Goal: Use online tool/utility: Utilize a website feature to perform a specific function

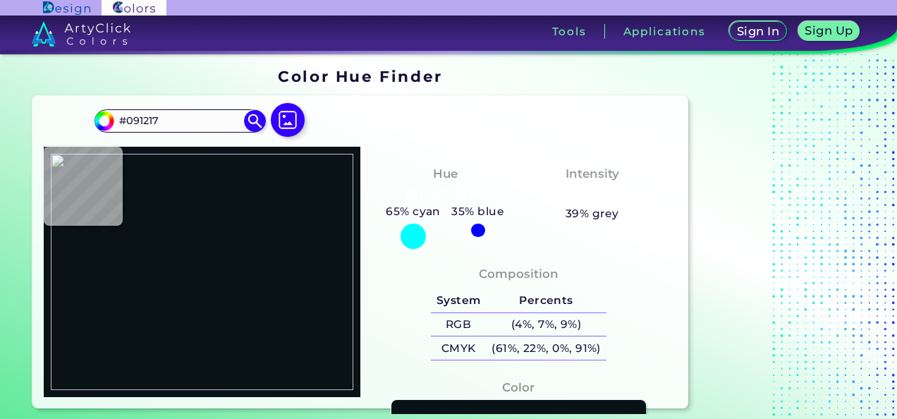
type input "#dcbed6"
type input "#DCBED6"
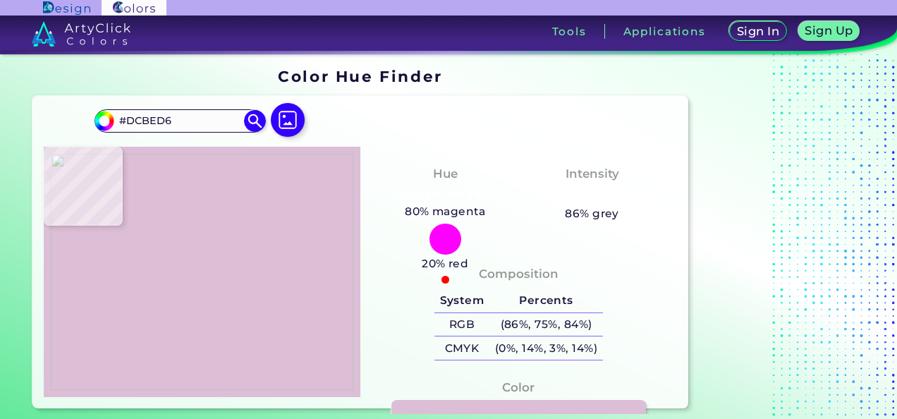
type input "#b87cac"
type input "#B87CAC"
type input "#b270a5"
type input "#B270A5"
type input "#ac669f"
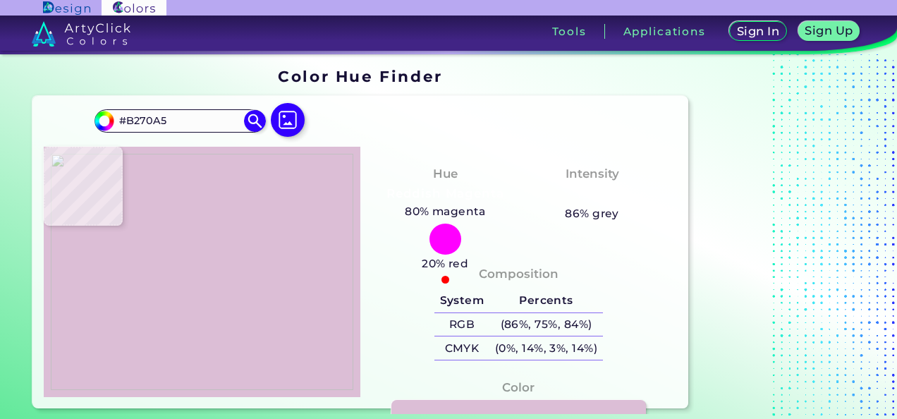
type input "#AC669F"
type input "#8e2f7c"
type input "#8E2F7C"
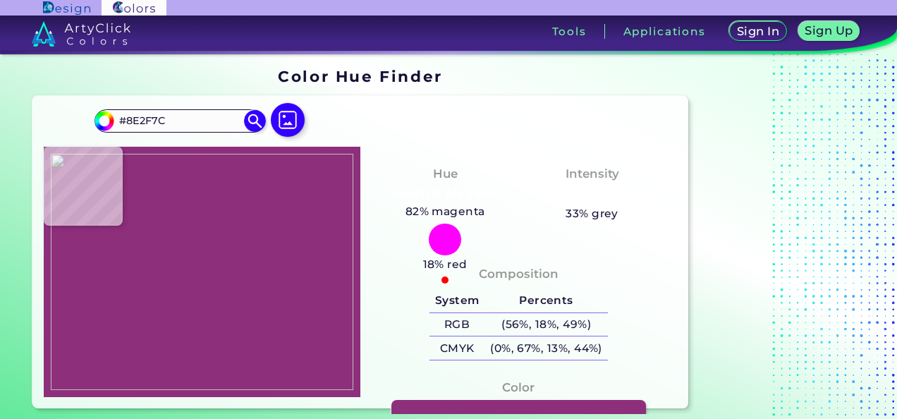
click at [140, 190] on img at bounding box center [202, 272] width 303 height 237
drag, startPoint x: 179, startPoint y: 118, endPoint x: 125, endPoint y: 120, distance: 54.3
click at [125, 120] on input "#8E2F7C" at bounding box center [179, 120] width 131 height 19
click at [69, 255] on img at bounding box center [202, 272] width 303 height 237
type input "#a65b98"
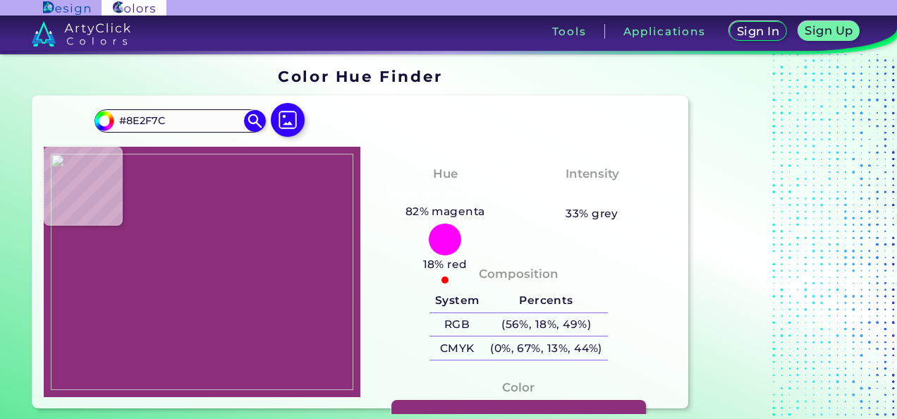
type input "#A65B98"
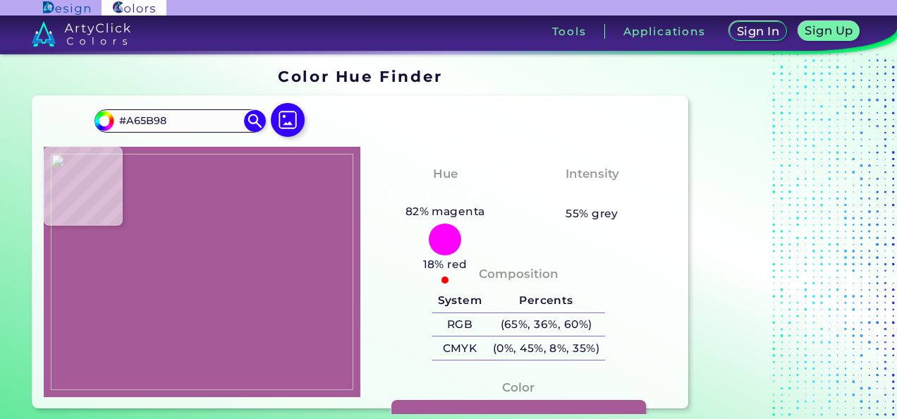
type input "#ac669f"
type input "#AC669F"
type input "#8e2f7c"
type input "#8E2F7C"
type input "#943a83"
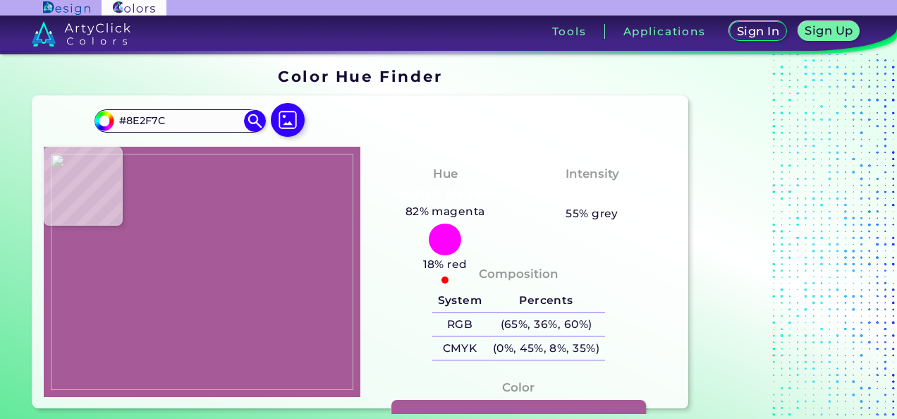
type input "#943A83"
type input "#000000"
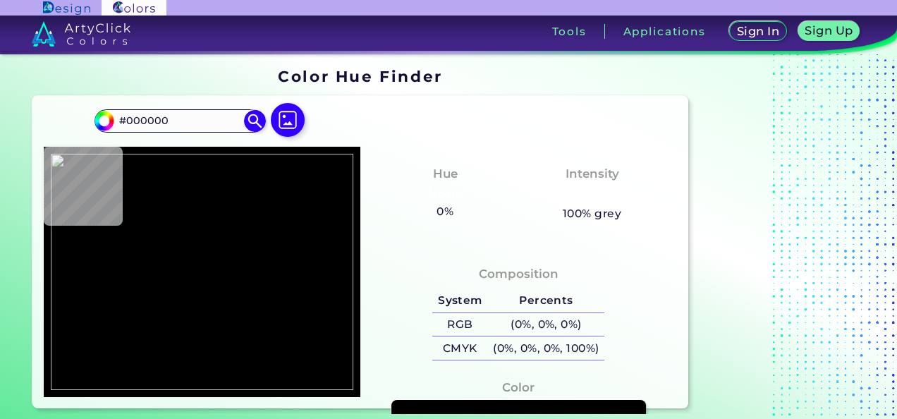
type input "#8e2f7c"
type input "#8E2F7C"
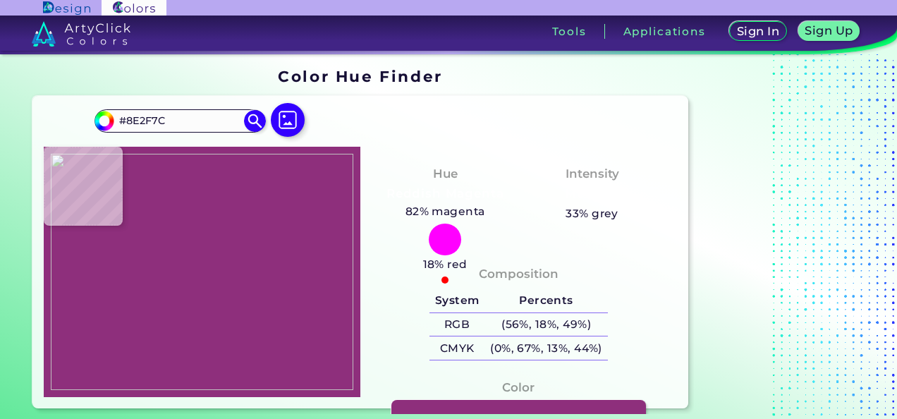
type input "#a65b98"
type input "#A65B98"
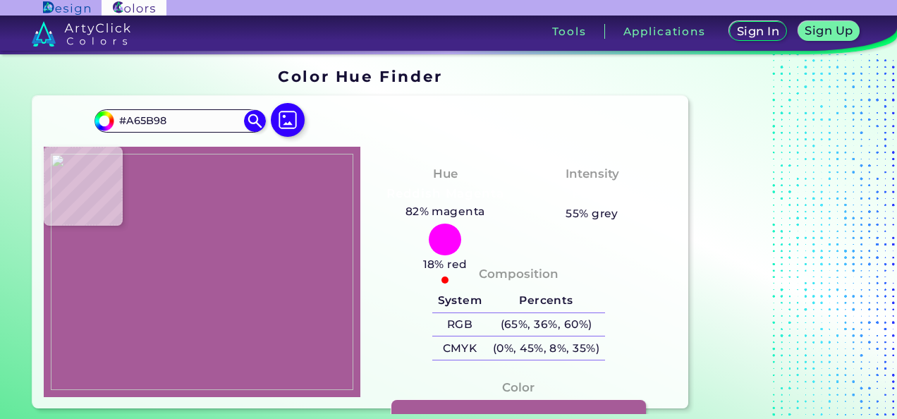
click at [92, 245] on img at bounding box center [202, 272] width 303 height 237
drag, startPoint x: 176, startPoint y: 126, endPoint x: 126, endPoint y: 118, distance: 50.6
click at [126, 118] on input "#A65B98" at bounding box center [179, 120] width 131 height 19
